Goal: Task Accomplishment & Management: Complete application form

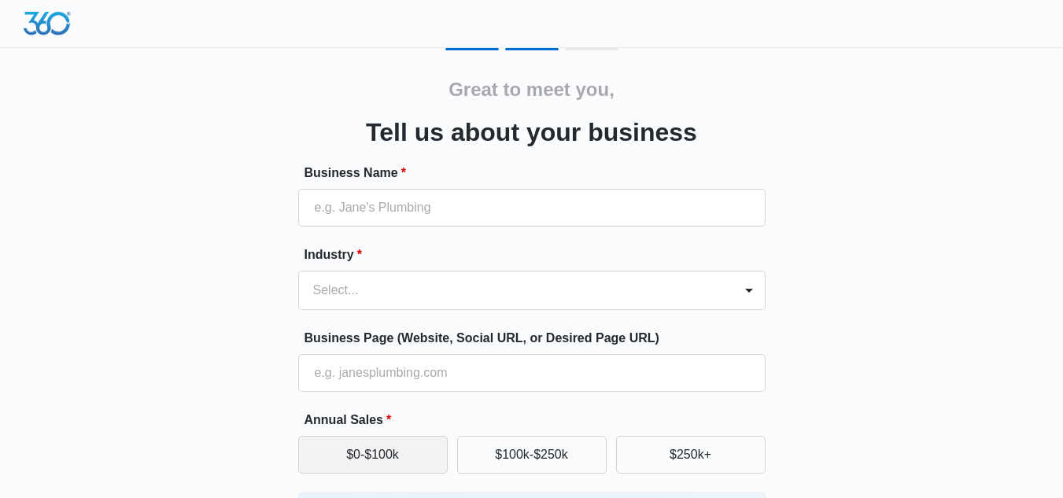
click at [424, 445] on button "$0-$100k" at bounding box center [372, 455] width 149 height 38
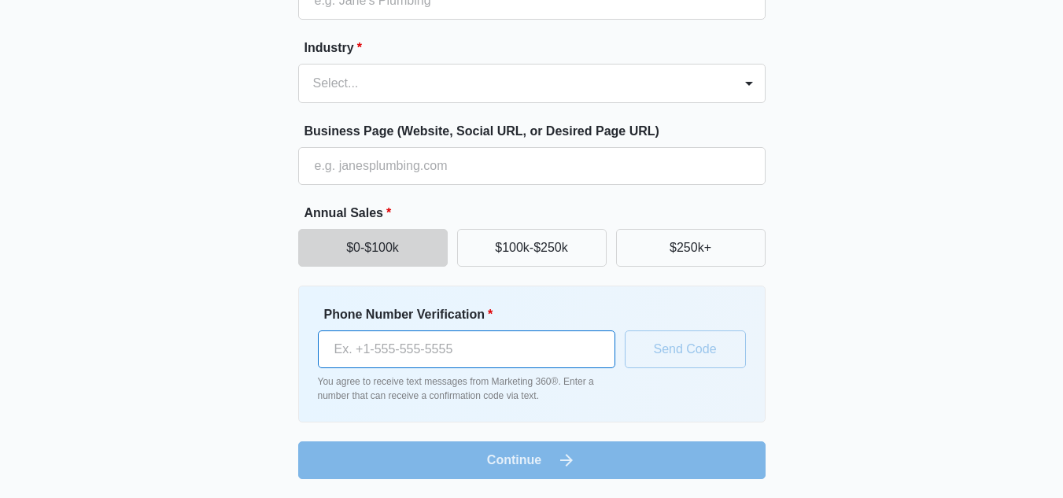
click at [536, 351] on input "Phone Number Verification *" at bounding box center [466, 349] width 297 height 38
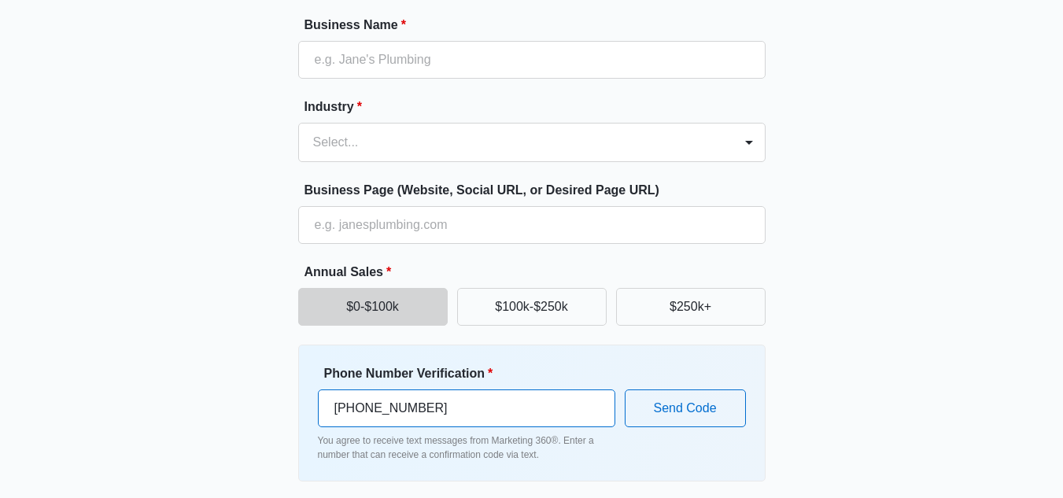
scroll to position [144, 0]
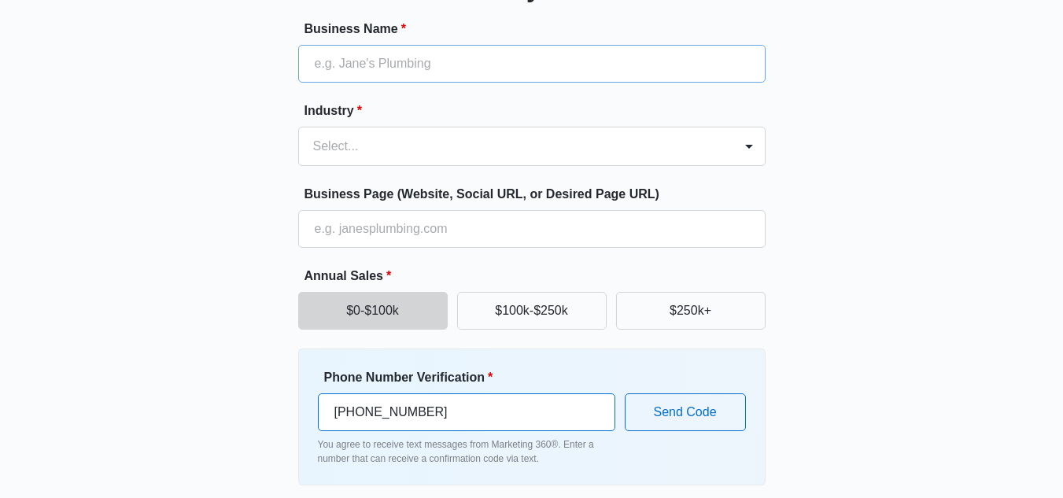
type input "[PHONE_NUMBER]"
click at [483, 74] on input "Business Name *" at bounding box center [531, 64] width 467 height 38
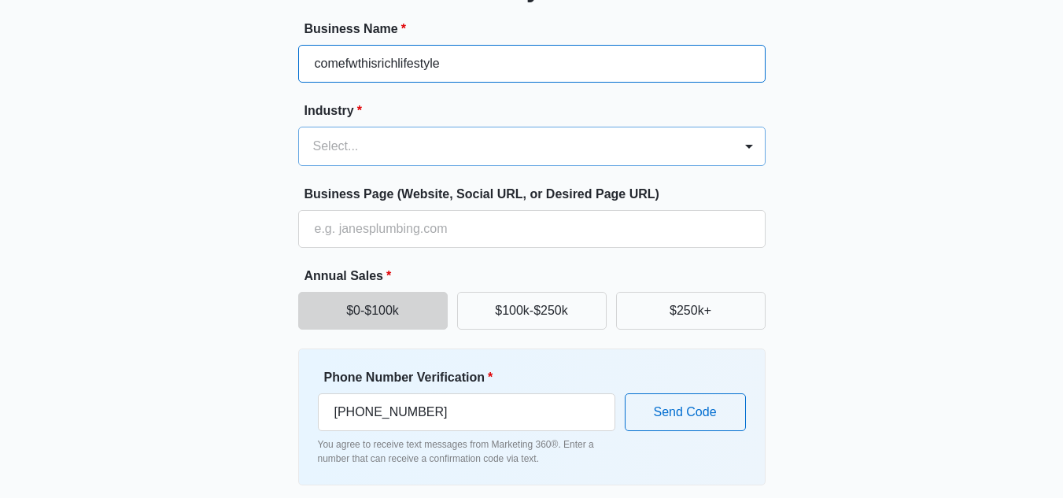
type input "comefwthisrichlifestyle"
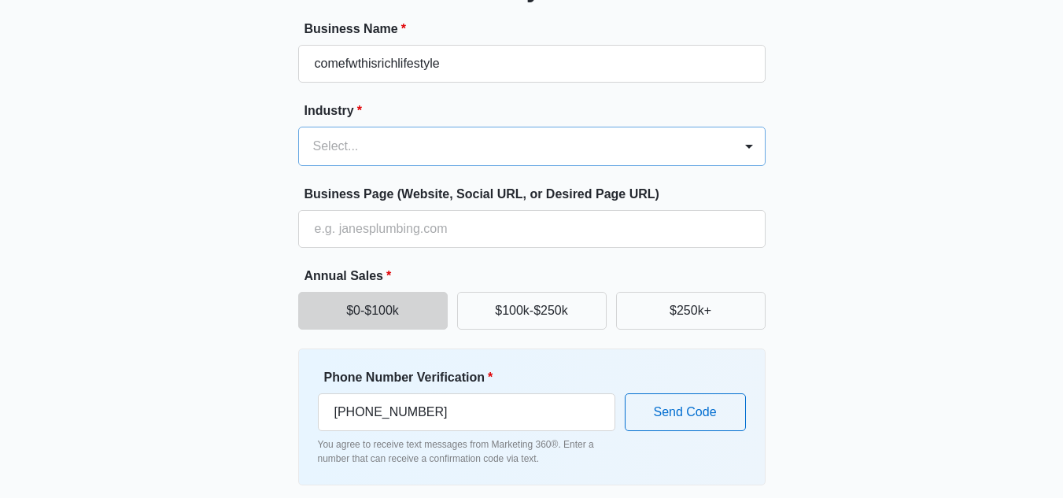
click at [479, 148] on div at bounding box center [513, 146] width 400 height 22
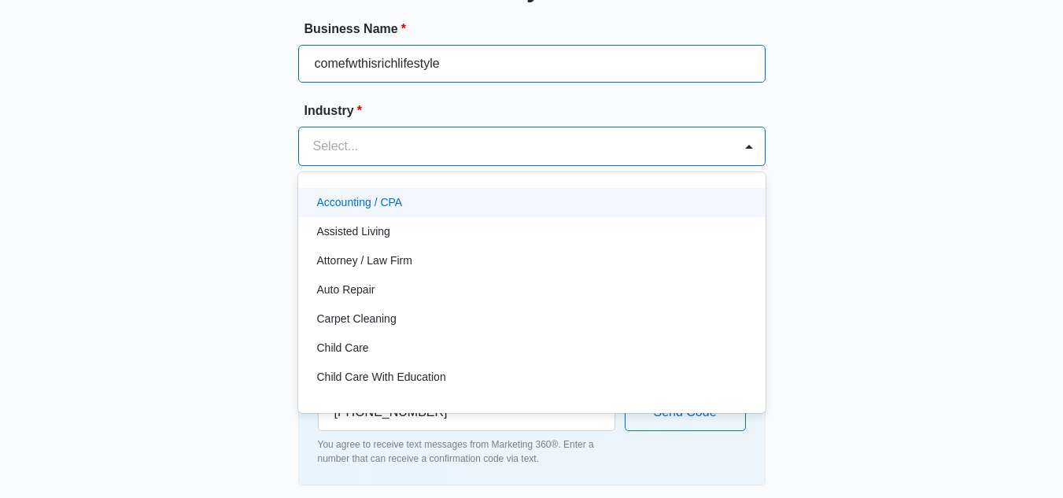
click at [502, 76] on input "comefwthisrichlifestyle" at bounding box center [531, 64] width 467 height 38
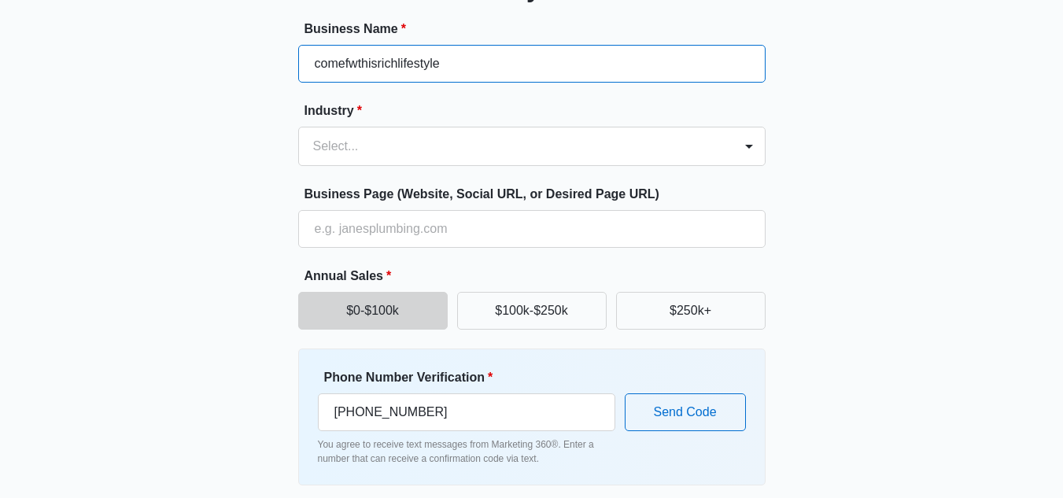
click at [502, 76] on input "comefwthisrichlifestyle" at bounding box center [531, 64] width 467 height 38
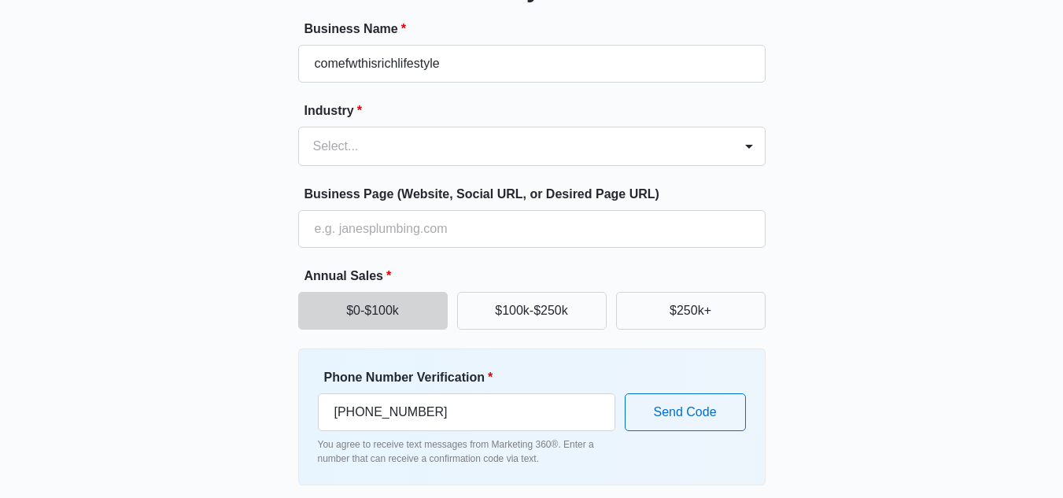
click at [426, 249] on form "Business Name * comefwthisrichlifestyle Industry * Select... Business Page (Web…" at bounding box center [531, 281] width 467 height 522
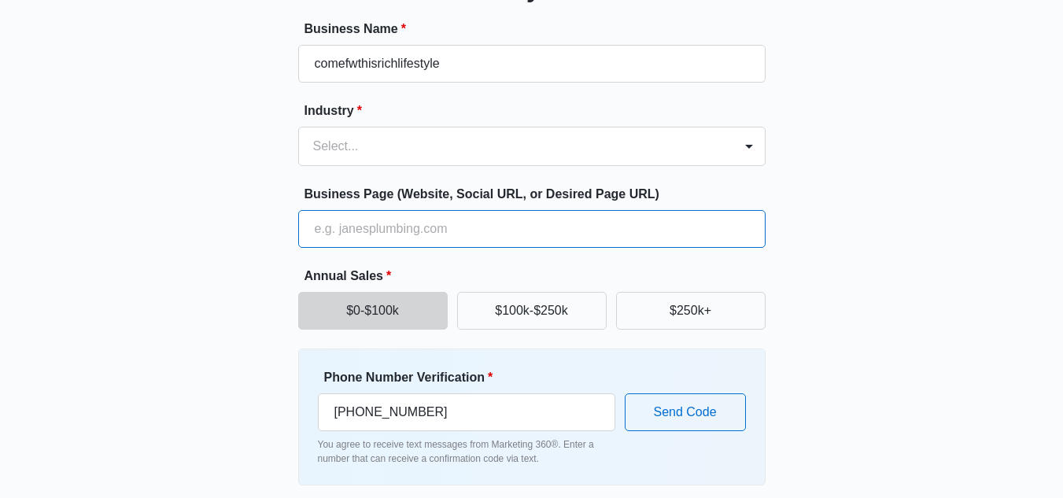
click at [428, 238] on input "Business Page (Website, Social URL, or Desired Page URL)" at bounding box center [531, 229] width 467 height 38
paste input "comefwthisrichlifestyle"
type input "[DOMAIN_NAME]"
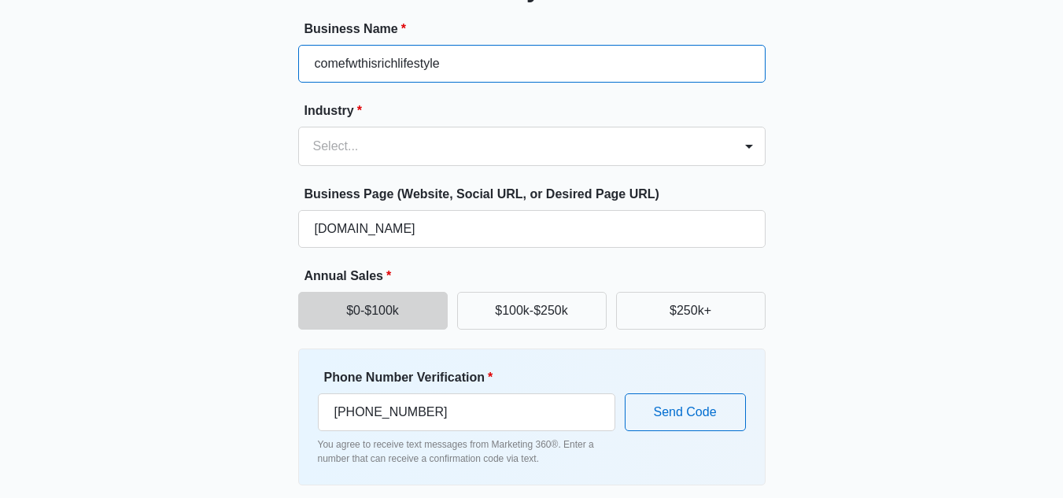
click at [555, 67] on input "comefwthisrichlifestyle" at bounding box center [531, 64] width 467 height 38
type input "get rich or die tryin"
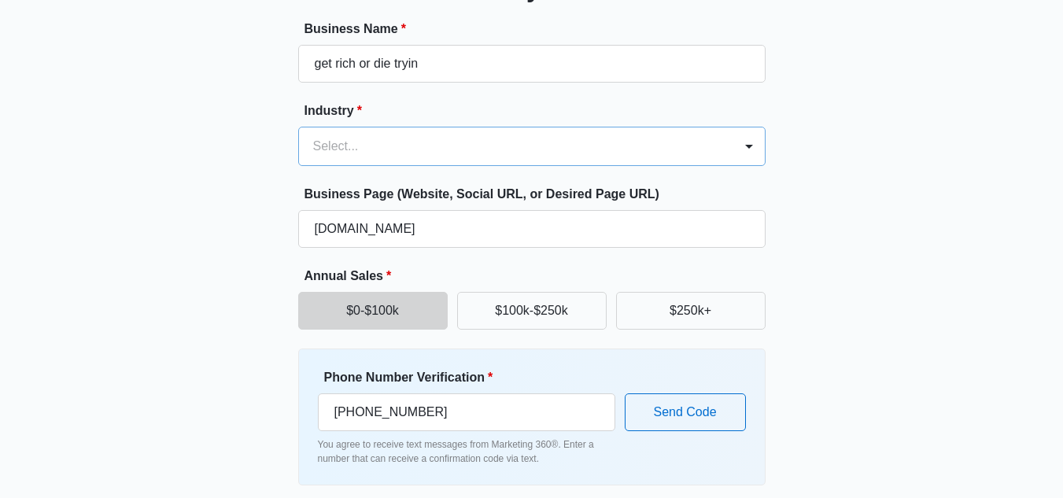
click at [535, 156] on div at bounding box center [513, 146] width 400 height 22
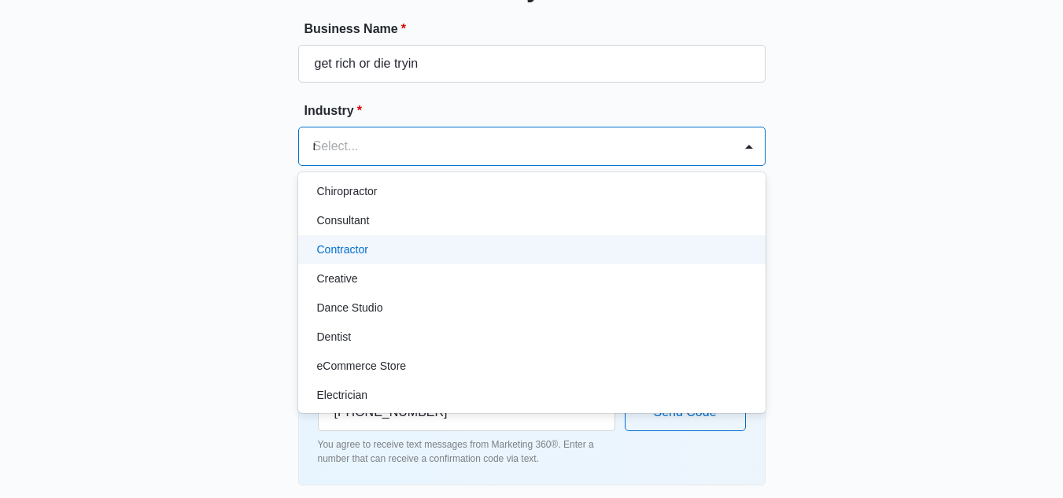
scroll to position [0, 0]
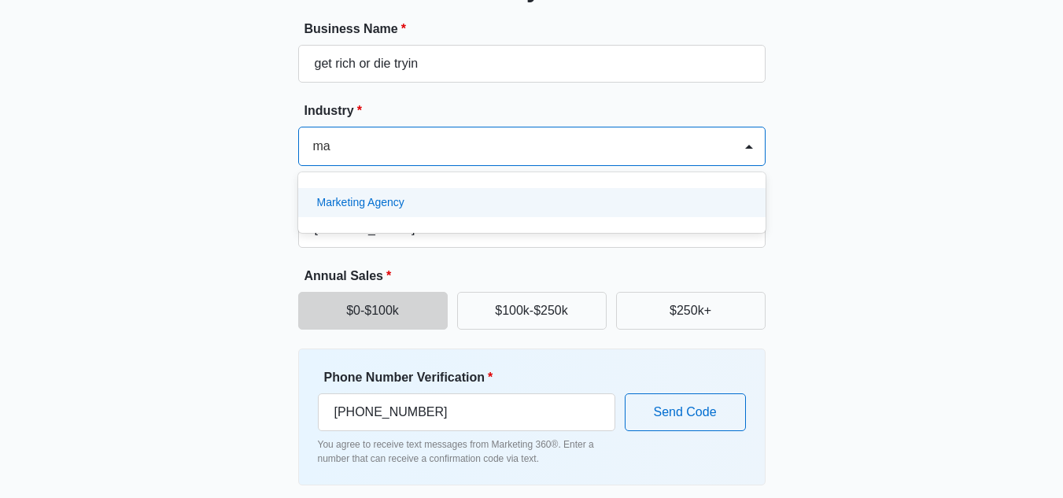
type input "m"
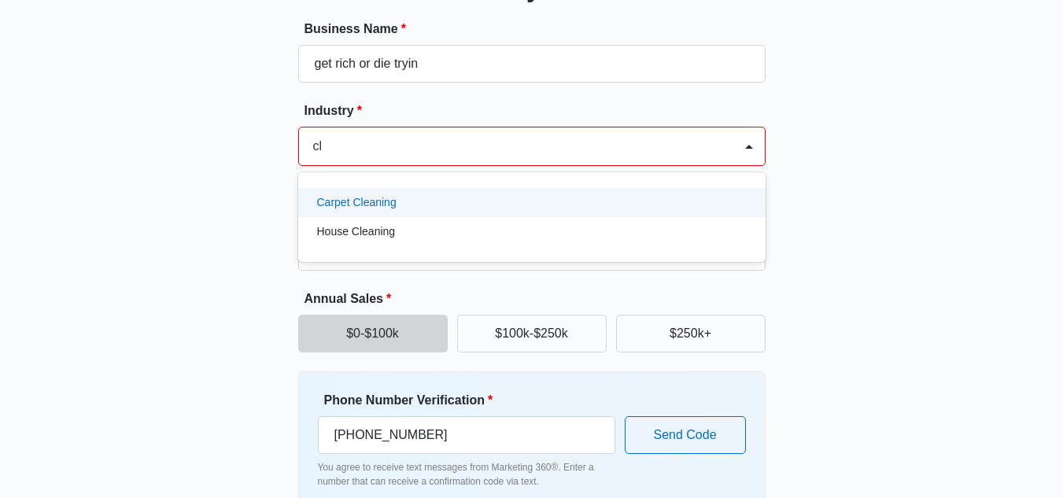
type input "c"
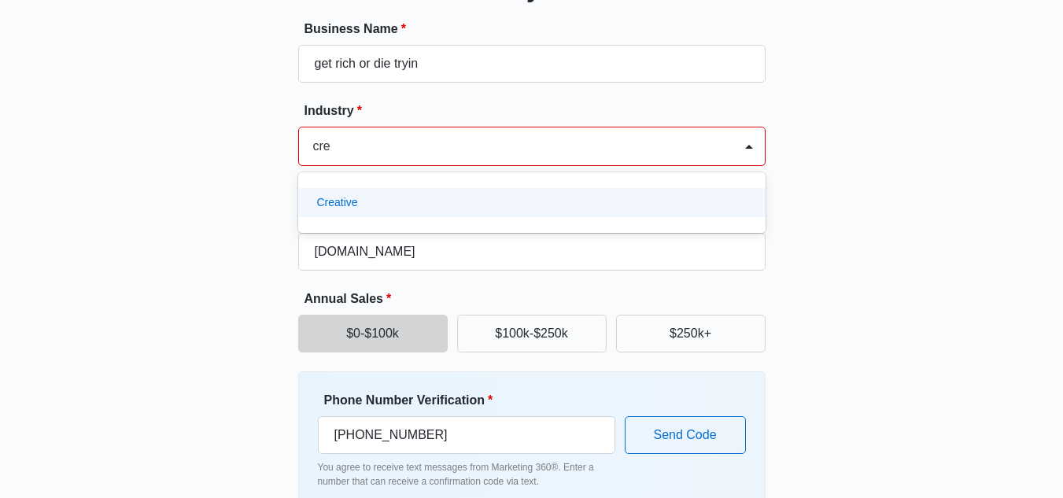
type input "crea"
click at [532, 204] on div "Creative" at bounding box center [530, 202] width 426 height 17
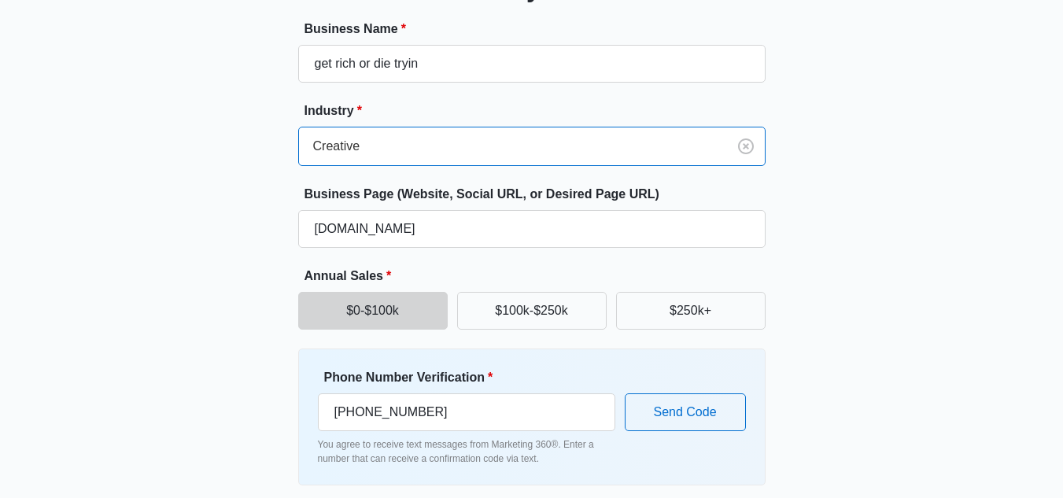
scroll to position [207, 0]
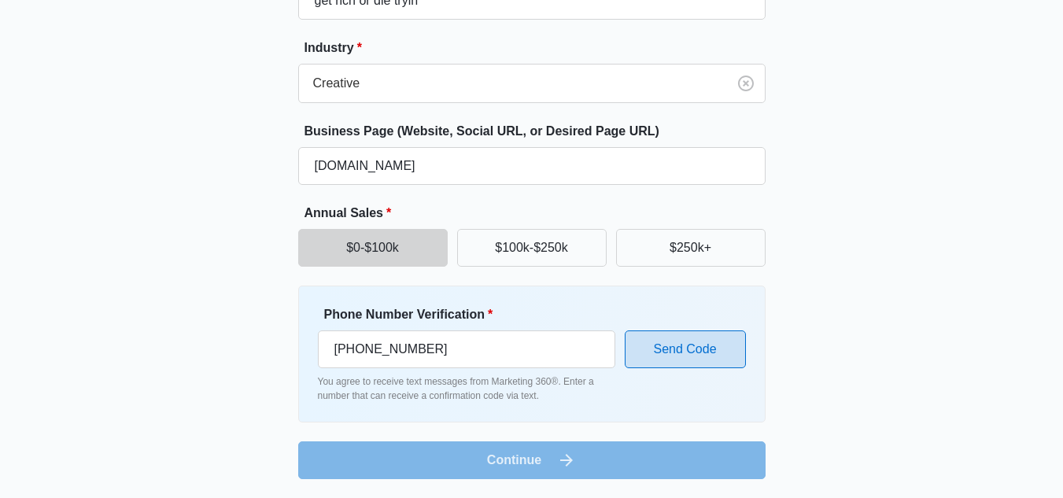
click at [707, 337] on button "Send Code" at bounding box center [685, 349] width 121 height 38
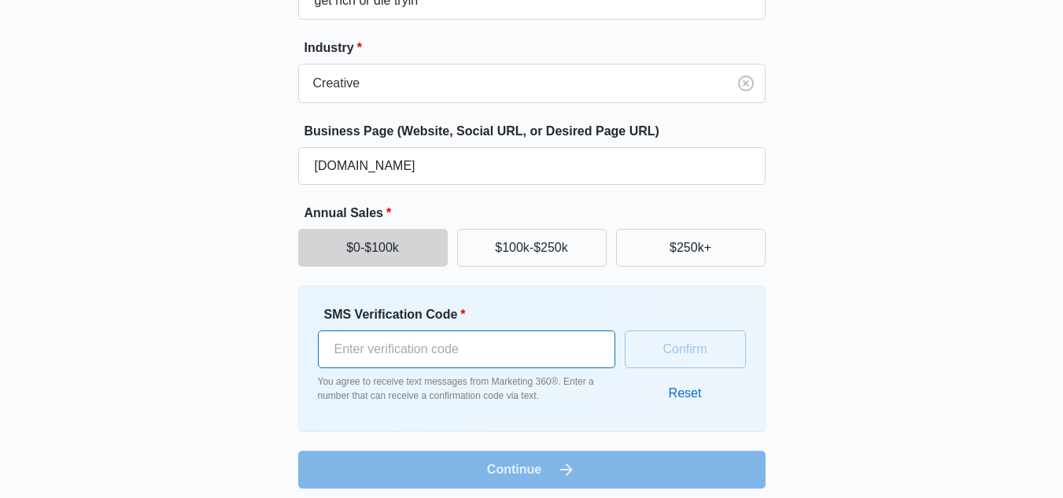
click at [504, 364] on input "SMS Verification Code *" at bounding box center [466, 349] width 297 height 38
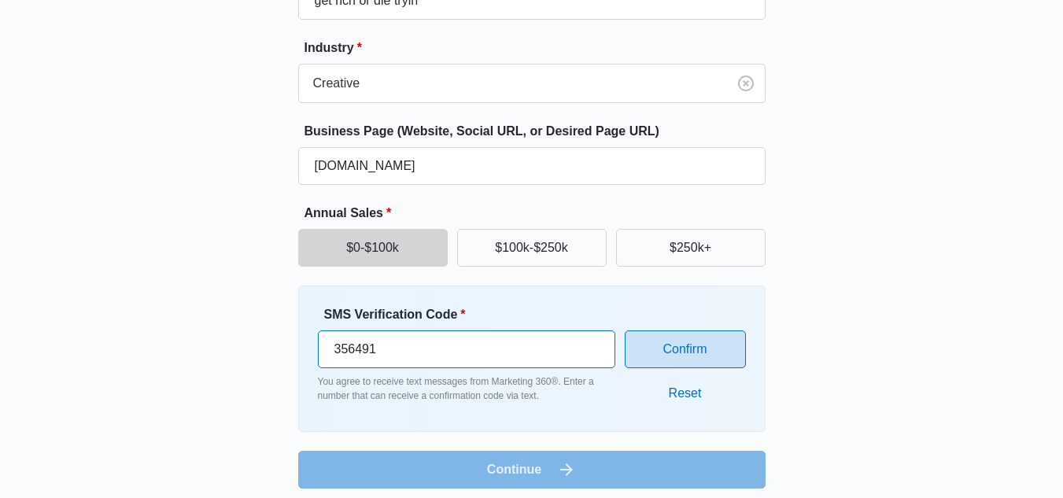
type input "356491"
click at [669, 341] on button "Confirm" at bounding box center [685, 349] width 121 height 38
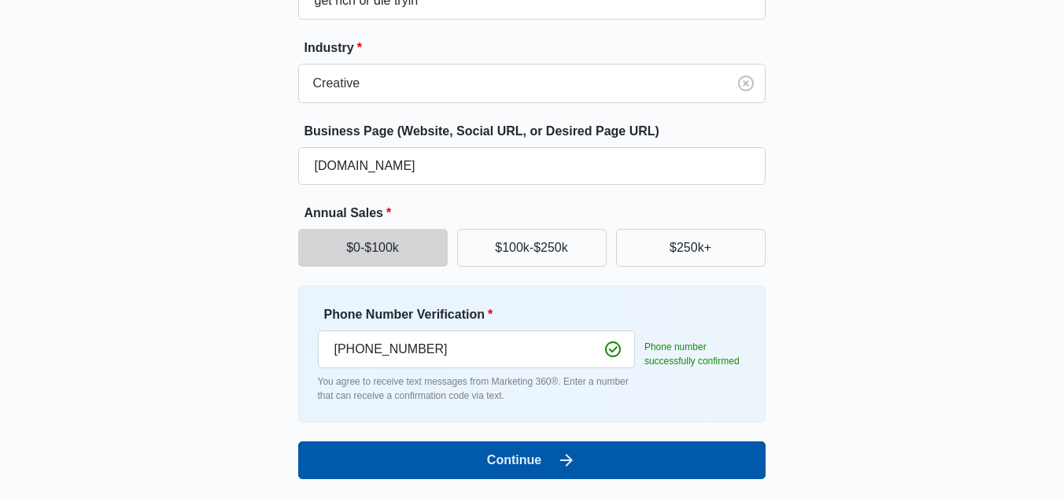
click at [557, 463] on icon "submit" at bounding box center [566, 460] width 19 height 19
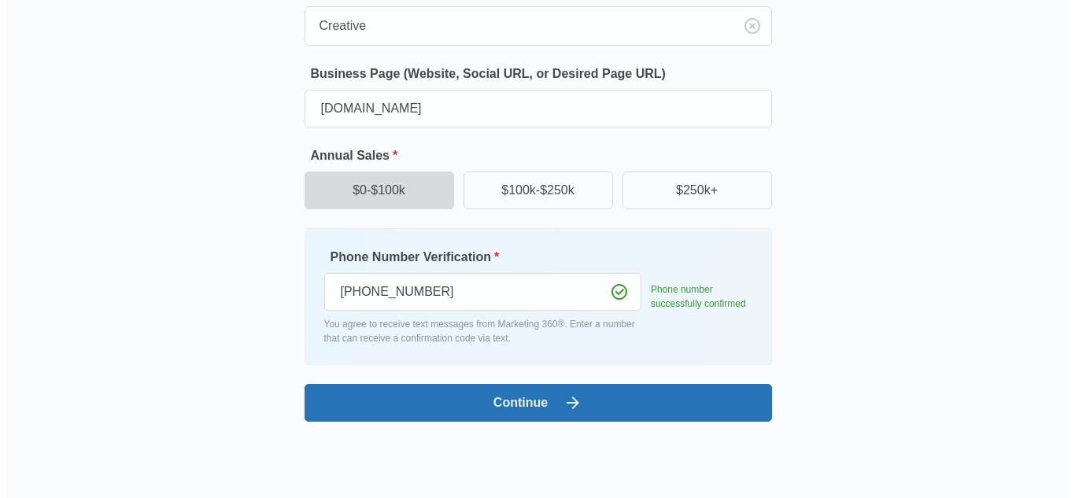
scroll to position [0, 0]
